Goal: Communication & Community: Answer question/provide support

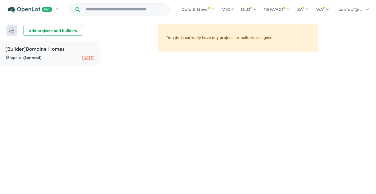
click at [82, 57] on span "[DATE]" at bounding box center [88, 57] width 13 height 5
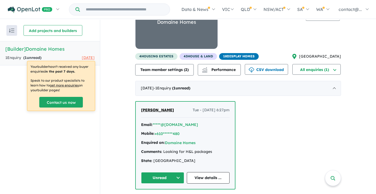
scroll to position [1, 0]
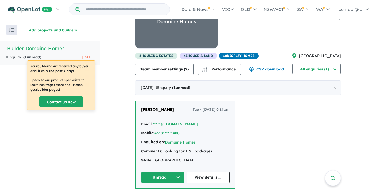
click at [175, 178] on button "Unread" at bounding box center [162, 178] width 43 height 12
click at [182, 151] on div "Comments: Looking for H&L packages" at bounding box center [185, 151] width 89 height 6
click at [201, 177] on link "View details ..." at bounding box center [208, 178] width 43 height 12
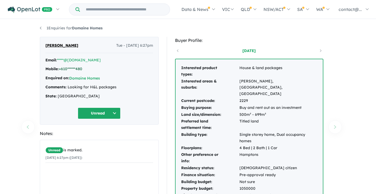
click at [77, 70] on link "+610******480" at bounding box center [71, 69] width 24 height 5
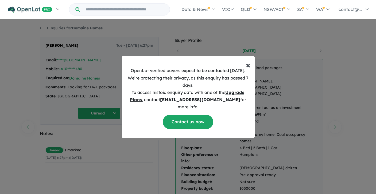
click at [248, 70] on span "×" at bounding box center [248, 65] width 5 height 11
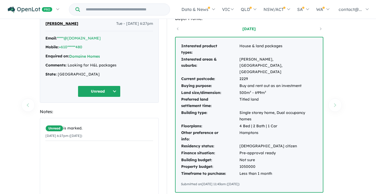
scroll to position [36, 0]
